Goal: Entertainment & Leisure: Consume media (video, audio)

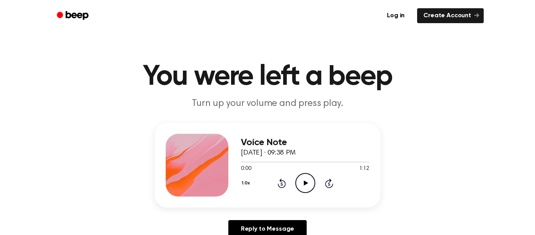
click at [306, 182] on icon at bounding box center [306, 182] width 4 height 5
click at [307, 179] on icon "Play Audio" at bounding box center [305, 183] width 20 height 20
click at [307, 179] on icon "Pause Audio" at bounding box center [305, 183] width 20 height 20
click at [307, 179] on icon "Play Audio" at bounding box center [305, 183] width 20 height 20
click at [359, 179] on div "1.0x Rewind 5 seconds Pause Audio Skip 5 seconds" at bounding box center [305, 183] width 128 height 20
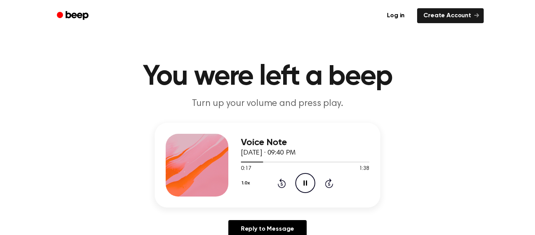
click at [301, 183] on icon "Pause Audio" at bounding box center [305, 183] width 20 height 20
click at [301, 180] on icon "Play Audio" at bounding box center [305, 183] width 20 height 20
click at [306, 180] on icon "Play Audio" at bounding box center [305, 183] width 20 height 20
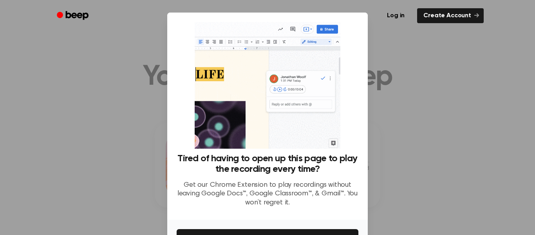
click at [418, 130] on div at bounding box center [267, 117] width 535 height 235
click at [389, 143] on div at bounding box center [267, 117] width 535 height 235
click at [166, 123] on div at bounding box center [267, 117] width 535 height 235
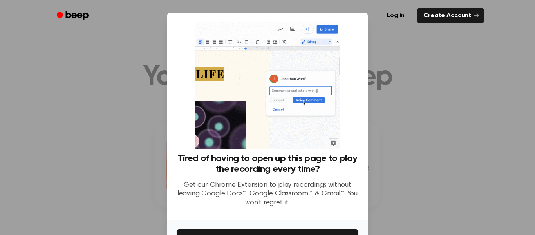
scroll to position [51, 0]
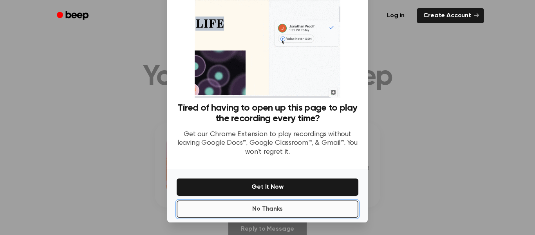
click at [328, 210] on button "No Thanks" at bounding box center [268, 208] width 182 height 17
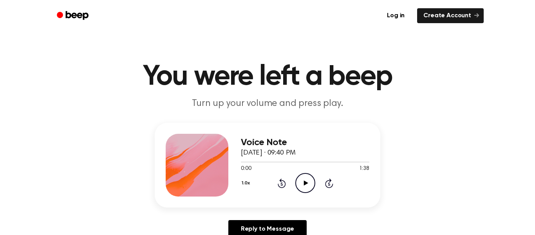
click at [305, 183] on icon at bounding box center [306, 182] width 4 height 5
